Goal: Transaction & Acquisition: Download file/media

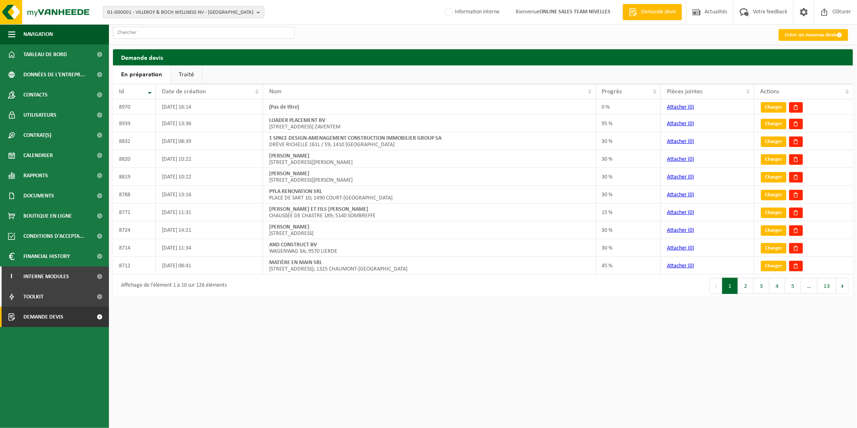
click at [144, 10] on span "01-000001 - VILLEROY & BOCH WELLNESS NV - [GEOGRAPHIC_DATA]" at bounding box center [180, 12] width 146 height 12
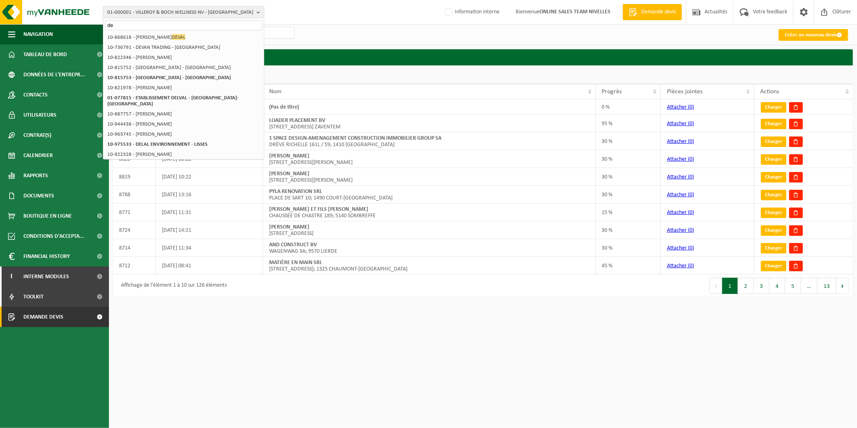
type input "d"
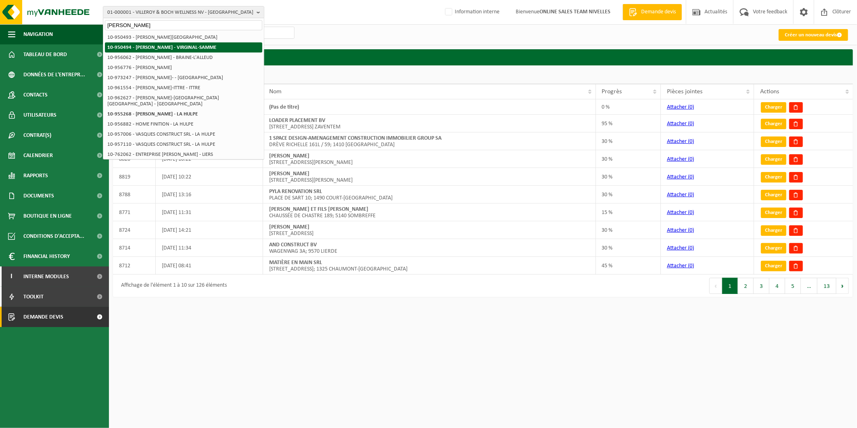
type input "[PERSON_NAME]"
click at [175, 46] on strong "10-950494 - [PERSON_NAME] - VIRGINAL-SAMME" at bounding box center [161, 47] width 109 height 5
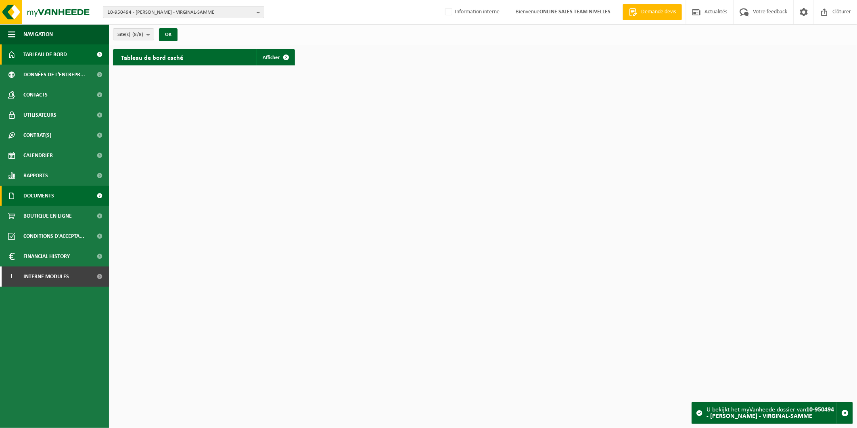
click at [56, 188] on link "Documents" at bounding box center [54, 196] width 109 height 20
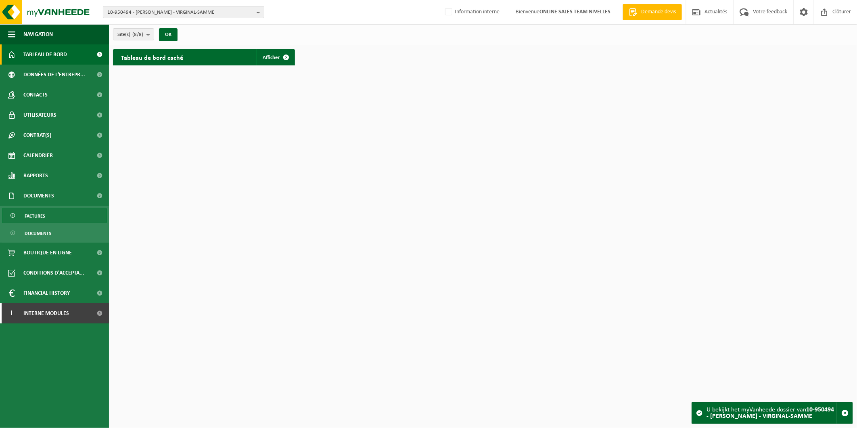
click at [45, 211] on link "Factures" at bounding box center [54, 215] width 105 height 15
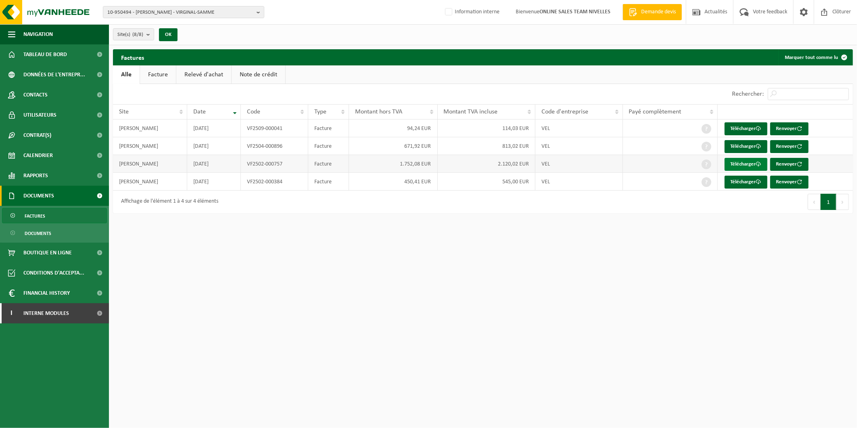
click at [752, 166] on link "Télécharger" at bounding box center [746, 164] width 43 height 13
click at [739, 146] on link "Télécharger" at bounding box center [746, 146] width 43 height 13
click at [736, 182] on link "Télécharger" at bounding box center [746, 182] width 43 height 13
click at [57, 93] on link "Contacts" at bounding box center [54, 95] width 109 height 20
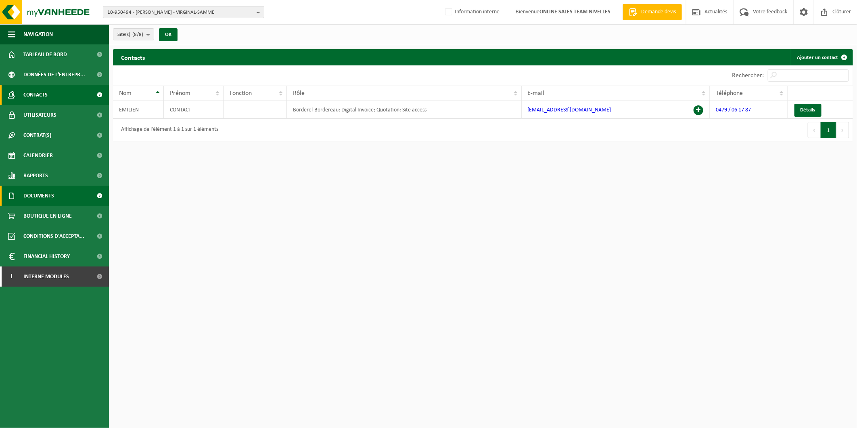
click at [37, 191] on span "Documents" at bounding box center [38, 196] width 31 height 20
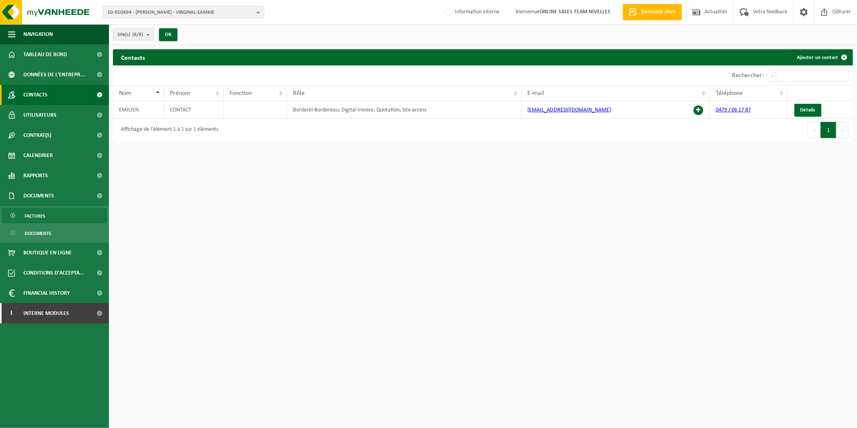
click at [48, 219] on link "Factures" at bounding box center [54, 215] width 105 height 15
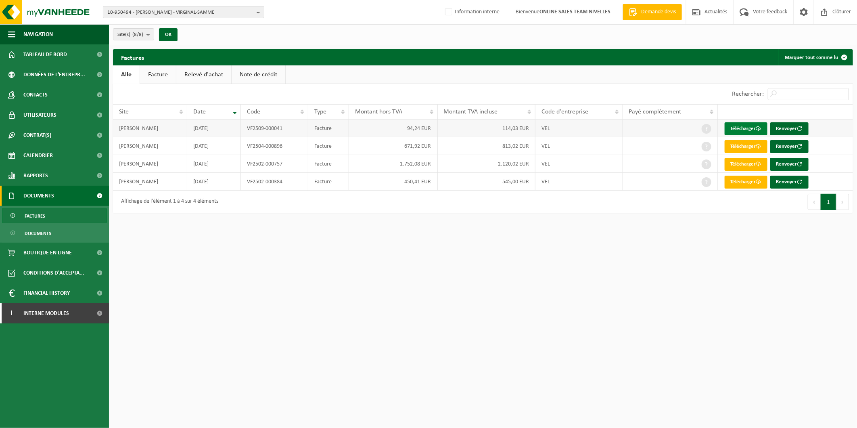
click at [748, 128] on link "Télécharger" at bounding box center [746, 128] width 43 height 13
